Goal: Information Seeking & Learning: Find specific fact

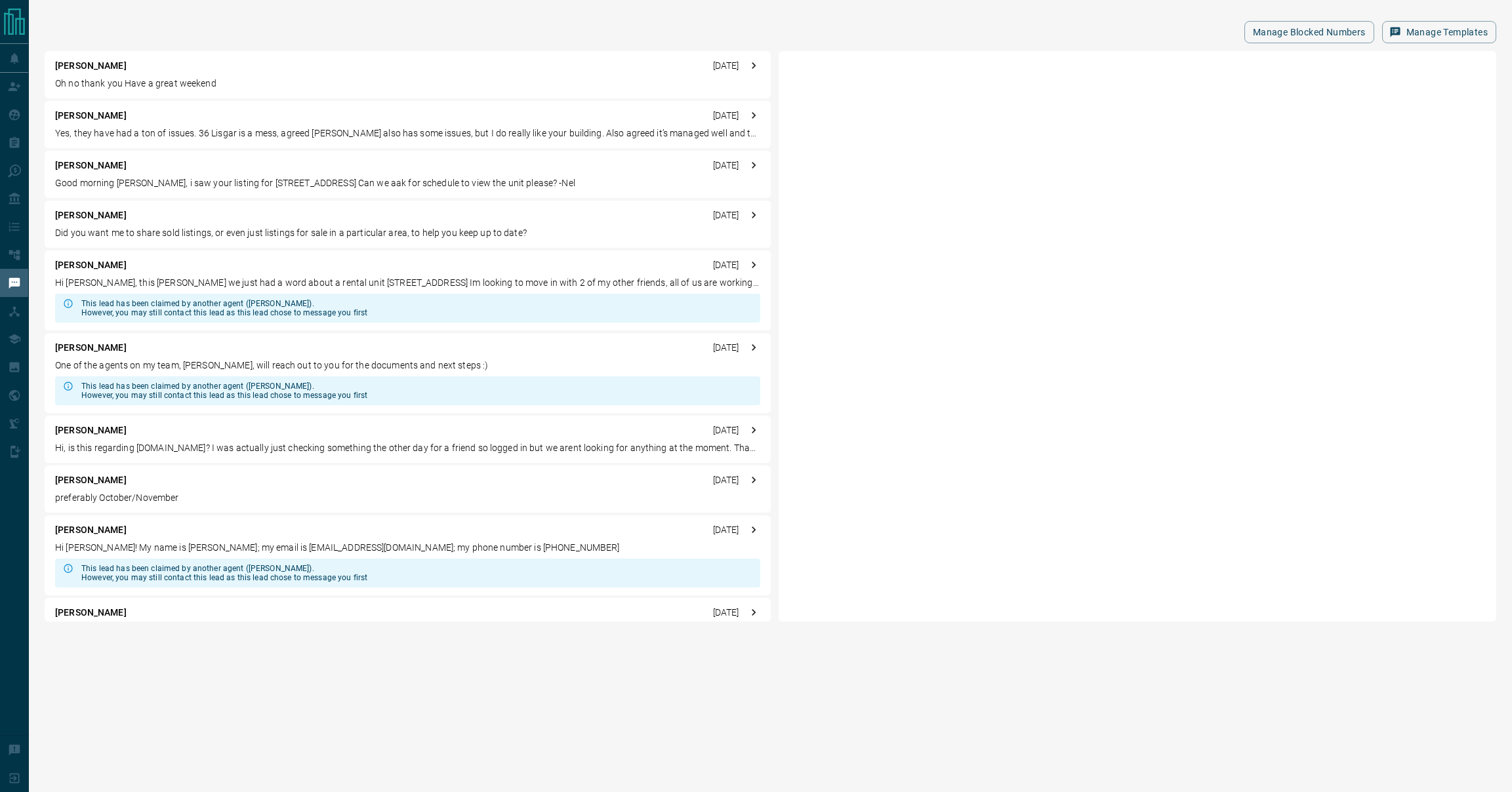
click at [95, 115] on p "[PERSON_NAME]" at bounding box center [90, 116] width 71 height 14
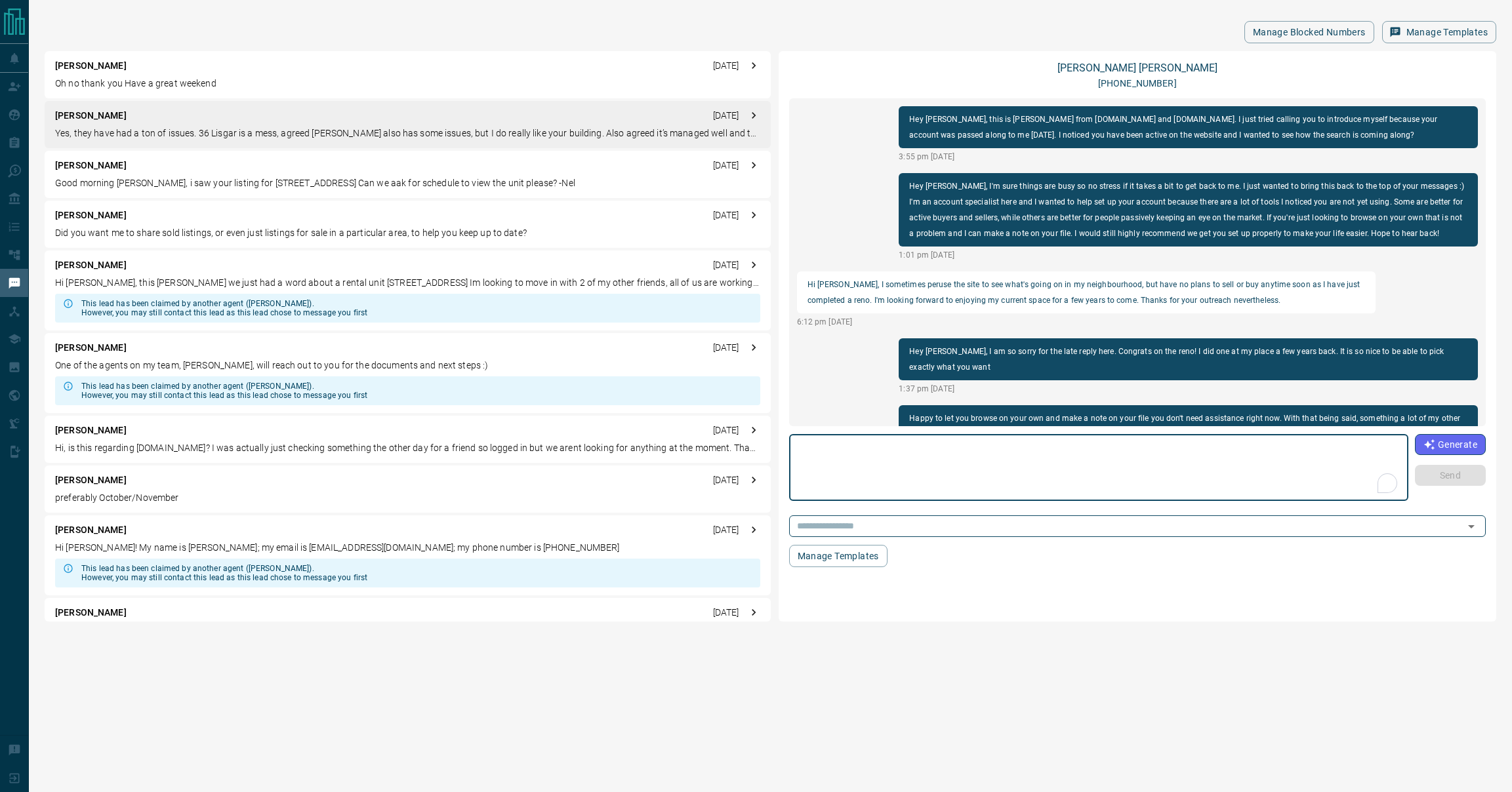
scroll to position [617, 0]
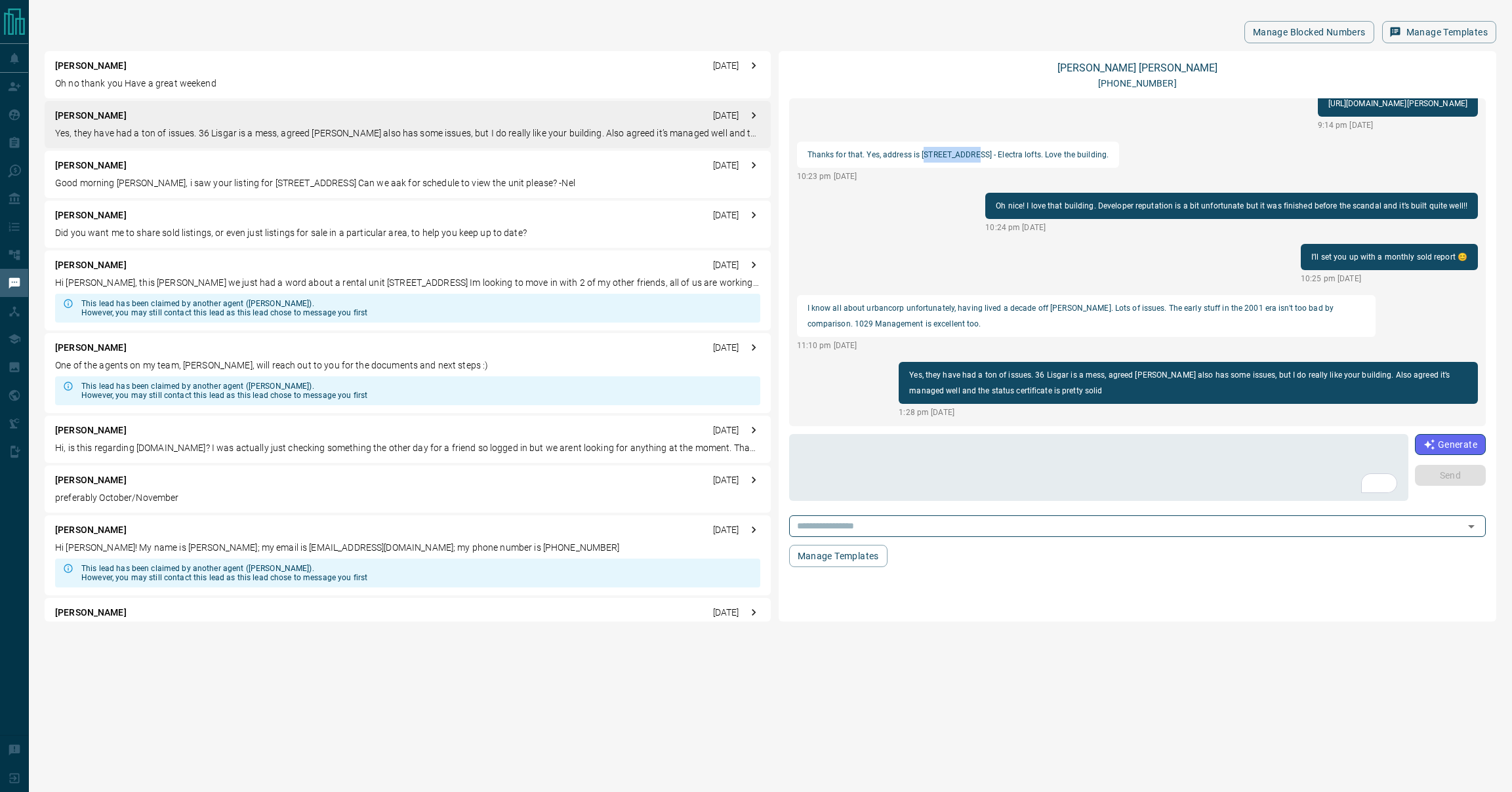
drag, startPoint x: 924, startPoint y: 156, endPoint x: 967, endPoint y: 156, distance: 43.0
click at [967, 156] on p "Thanks for that. Yes, address is [STREET_ADDRESS] - Electra lofts. Love the bui…" at bounding box center [957, 155] width 302 height 16
drag, startPoint x: 982, startPoint y: 152, endPoint x: 922, endPoint y: 152, distance: 60.0
click at [922, 152] on p "Thanks for that. Yes, address is [STREET_ADDRESS] - Electra lofts. Love the bui…" at bounding box center [957, 155] width 302 height 16
copy p "[STREET_ADDRESS][PERSON_NAME]"
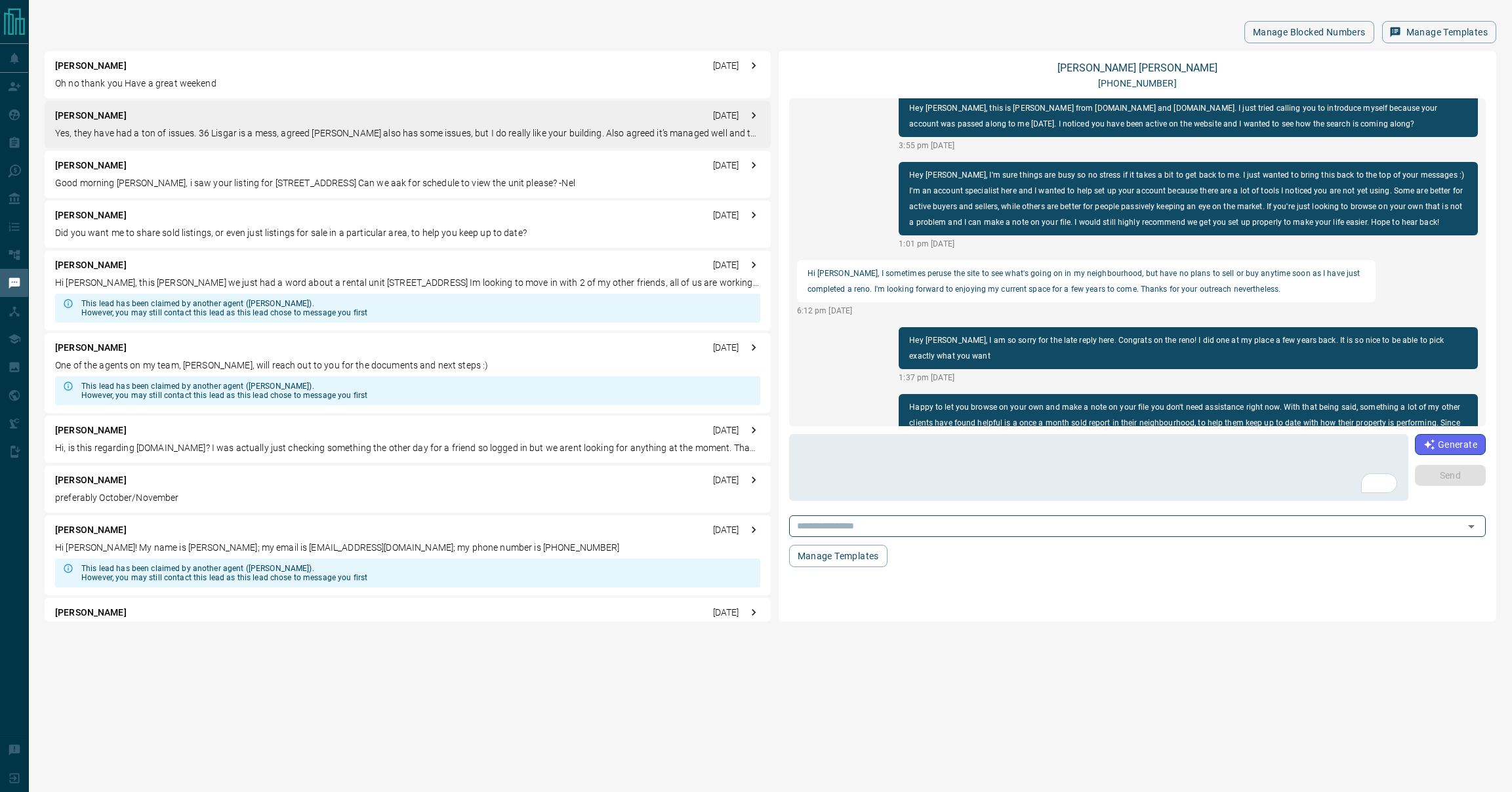
scroll to position [0, 0]
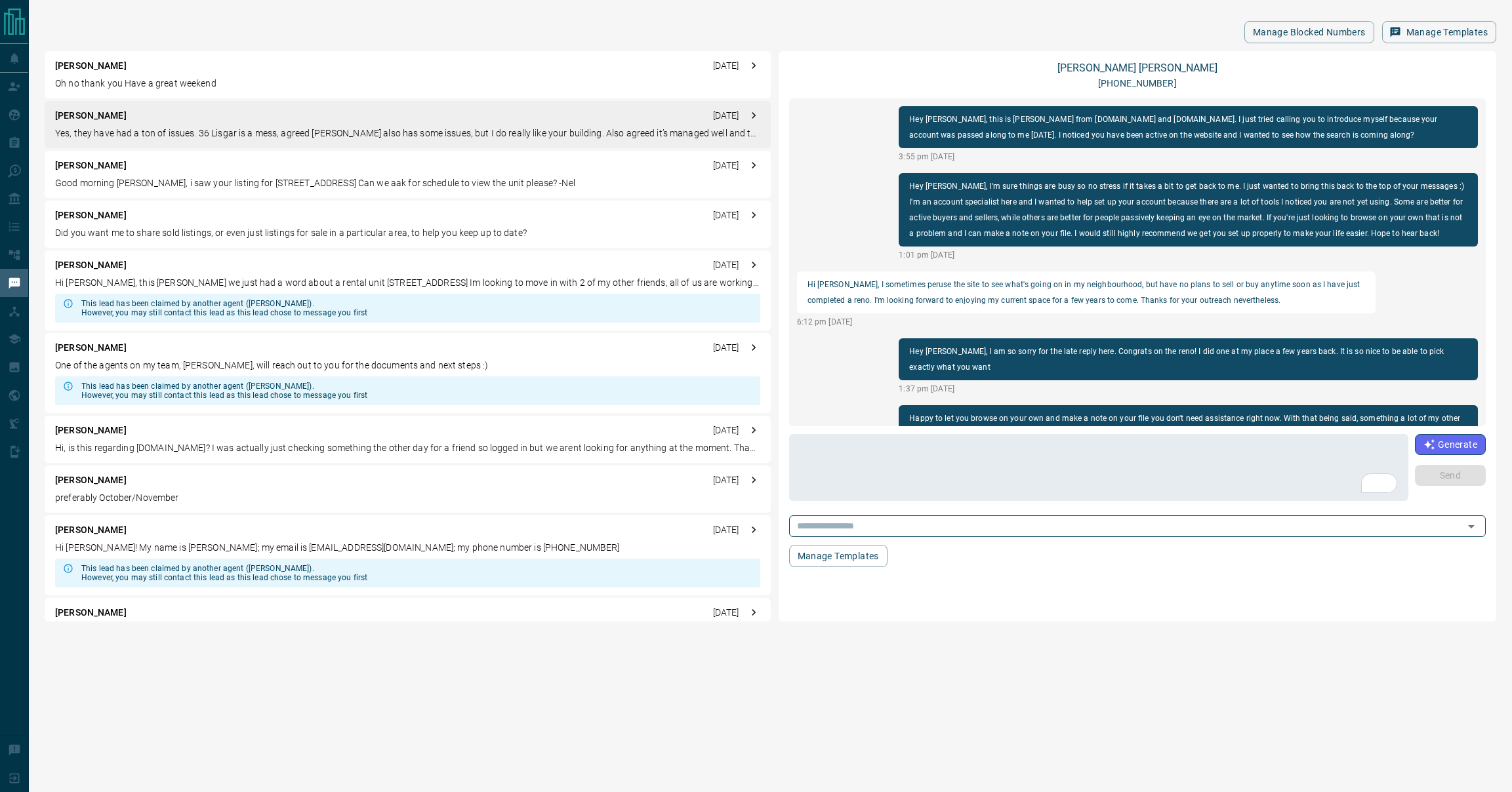
click at [120, 116] on p "[PERSON_NAME]" at bounding box center [90, 116] width 71 height 14
click at [87, 119] on p "[PERSON_NAME]" at bounding box center [90, 116] width 71 height 14
click at [1158, 63] on link "[PERSON_NAME]" at bounding box center [1137, 68] width 160 height 12
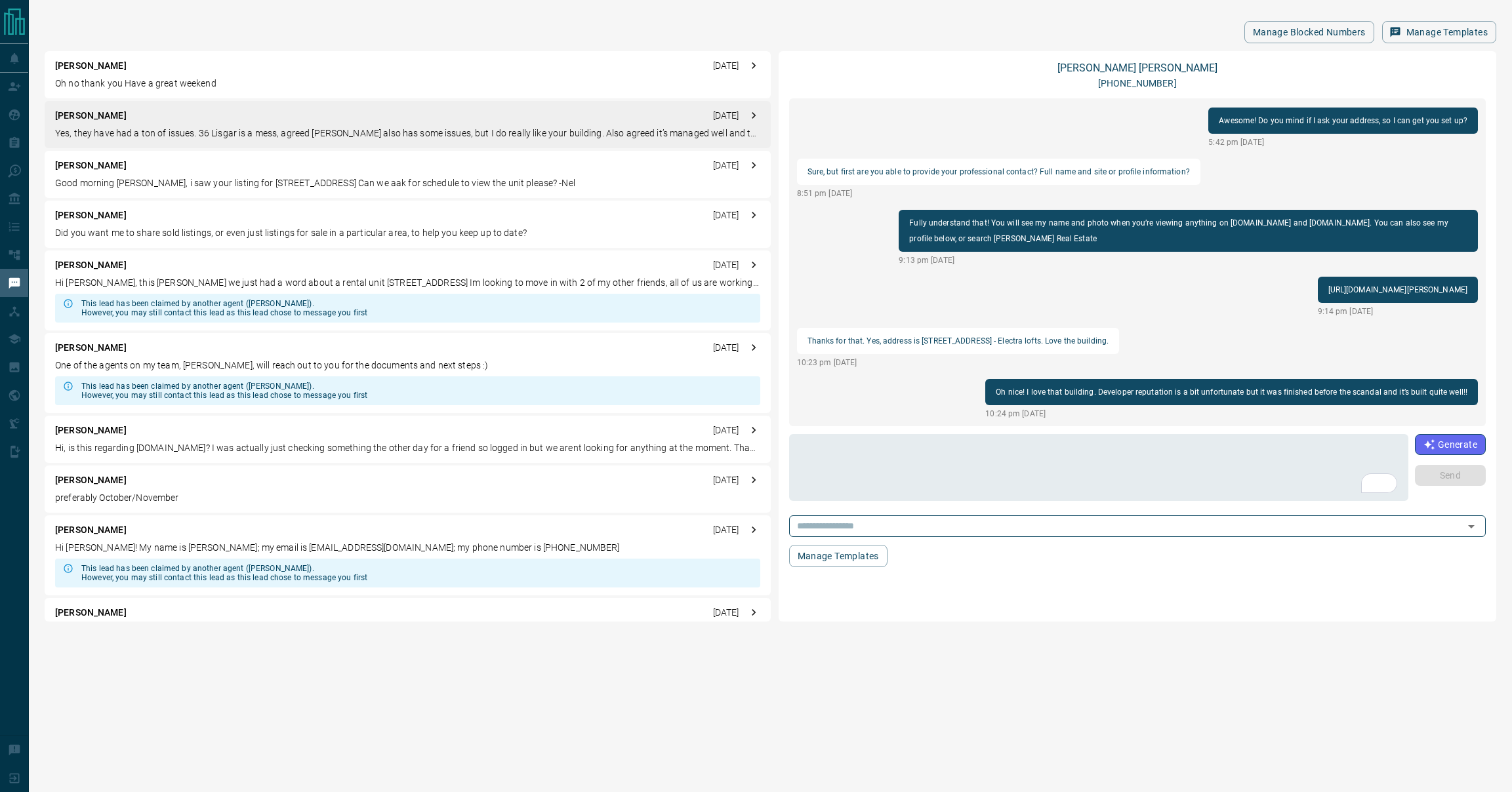
scroll to position [617, 0]
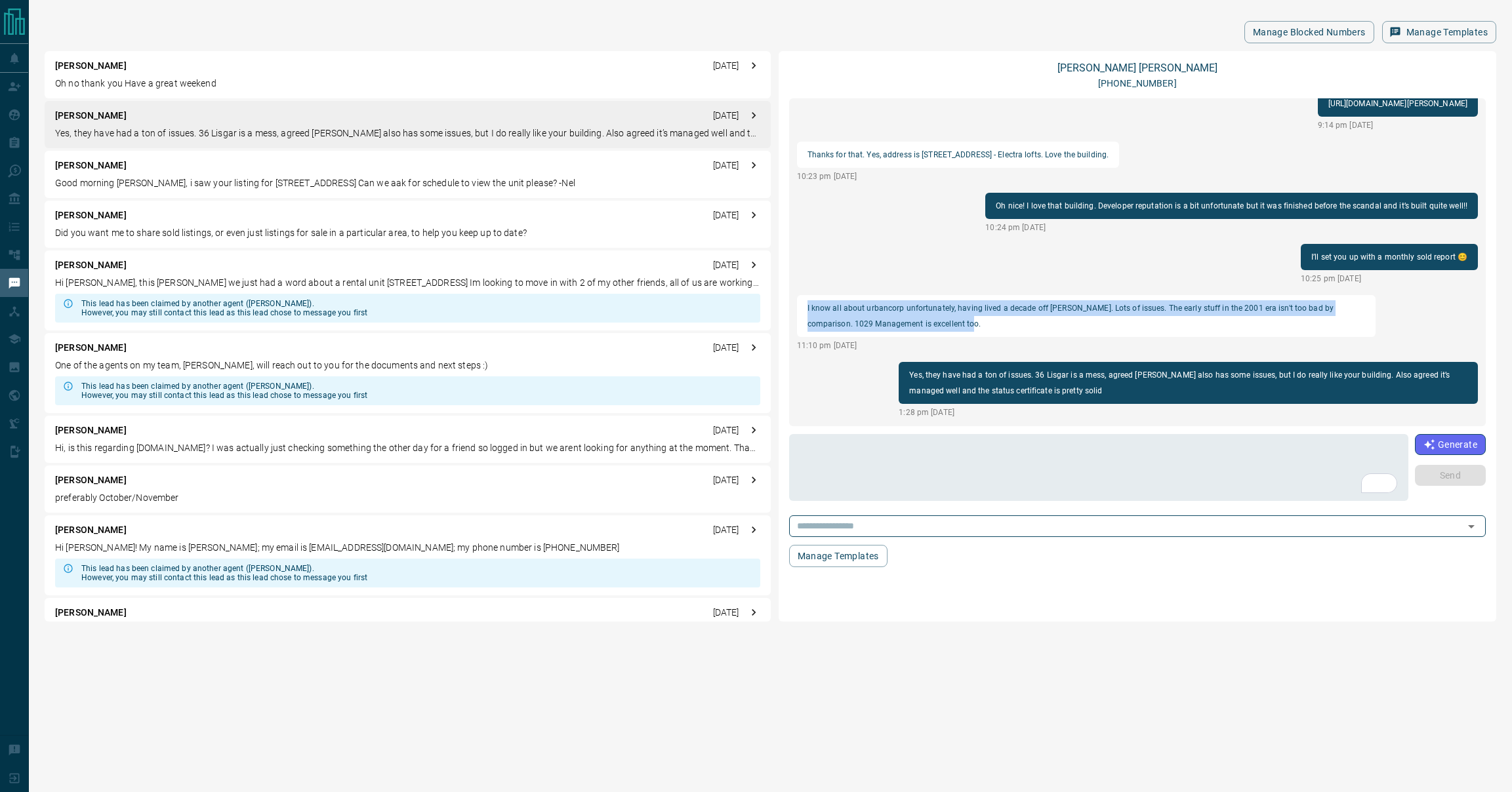
drag, startPoint x: 808, startPoint y: 306, endPoint x: 937, endPoint y: 332, distance: 131.6
click at [937, 332] on div "I know all about urbancorp unfortunately, having lived a decade off [PERSON_NAM…" at bounding box center [1086, 316] width 579 height 42
copy p "I know all about urbancorp unfortunately, having lived a decade off [PERSON_NAM…"
